Goal: Task Accomplishment & Management: Manage account settings

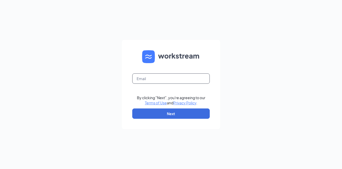
click at [175, 81] on input "text" at bounding box center [170, 79] width 77 height 10
type input "chelsea@chickfilanorthlake.com"
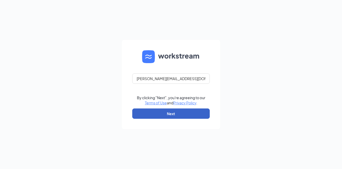
click at [171, 111] on button "Next" at bounding box center [170, 114] width 77 height 10
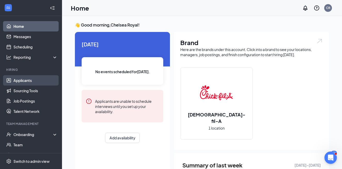
click at [33, 79] on link "Applicants" at bounding box center [35, 80] width 44 height 10
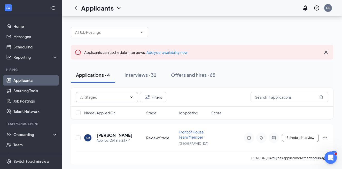
scroll to position [53, 0]
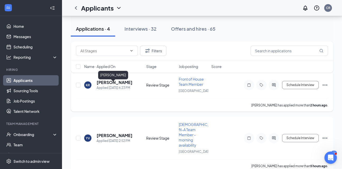
click at [117, 85] on h5 "[PERSON_NAME]" at bounding box center [115, 83] width 36 height 6
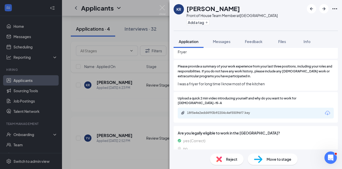
scroll to position [236, 0]
click at [228, 111] on div "18f5e4e2edd4f93b92204c4ef55096f7.key" at bounding box center [223, 113] width 72 height 4
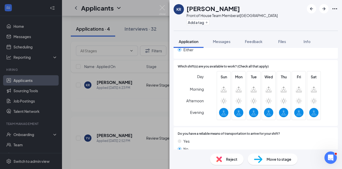
scroll to position [407, 0]
click at [195, 164] on div "Reject Move to stage" at bounding box center [255, 160] width 172 height 20
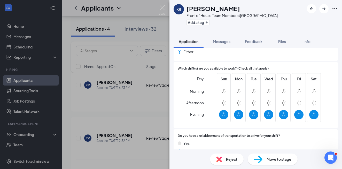
click at [227, 159] on span "Reject" at bounding box center [231, 160] width 11 height 6
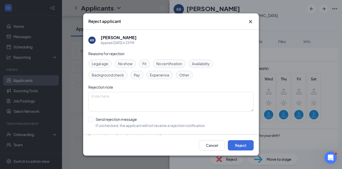
click at [263, 113] on div "Reject applicant KR [PERSON_NAME] Applied [DATE] 6:23 PM Reasons for rejection …" at bounding box center [171, 84] width 342 height 169
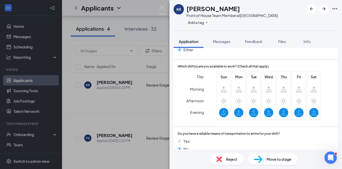
click at [226, 162] on span "Reject" at bounding box center [231, 160] width 11 height 6
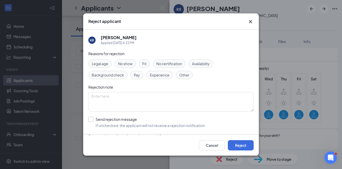
click at [93, 120] on input "Send rejection message If unchecked, the applicant will not receive a rejection…" at bounding box center [146, 122] width 117 height 11
checkbox input "true"
click at [239, 147] on button "Reject" at bounding box center [241, 145] width 26 height 10
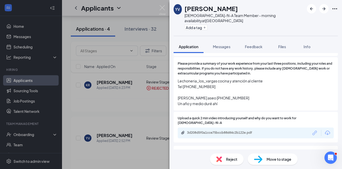
scroll to position [290, 0]
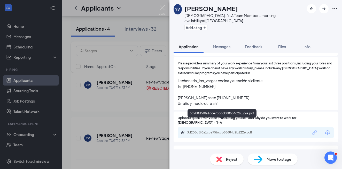
click at [216, 131] on div "3d208d5f0a1cce75bccb88684c2b122e.pdf" at bounding box center [223, 133] width 72 height 4
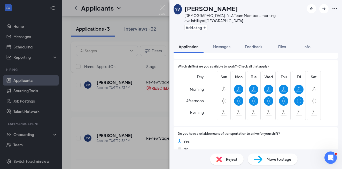
scroll to position [479, 0]
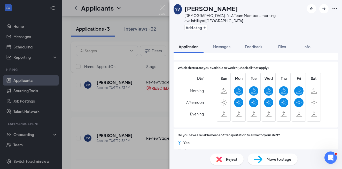
click at [142, 118] on div "YV [PERSON_NAME][DEMOGRAPHIC_DATA]-fil-A Team Member - morning availability at …" at bounding box center [171, 84] width 342 height 169
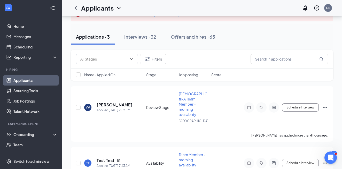
scroll to position [36, 0]
